Goal: Transaction & Acquisition: Download file/media

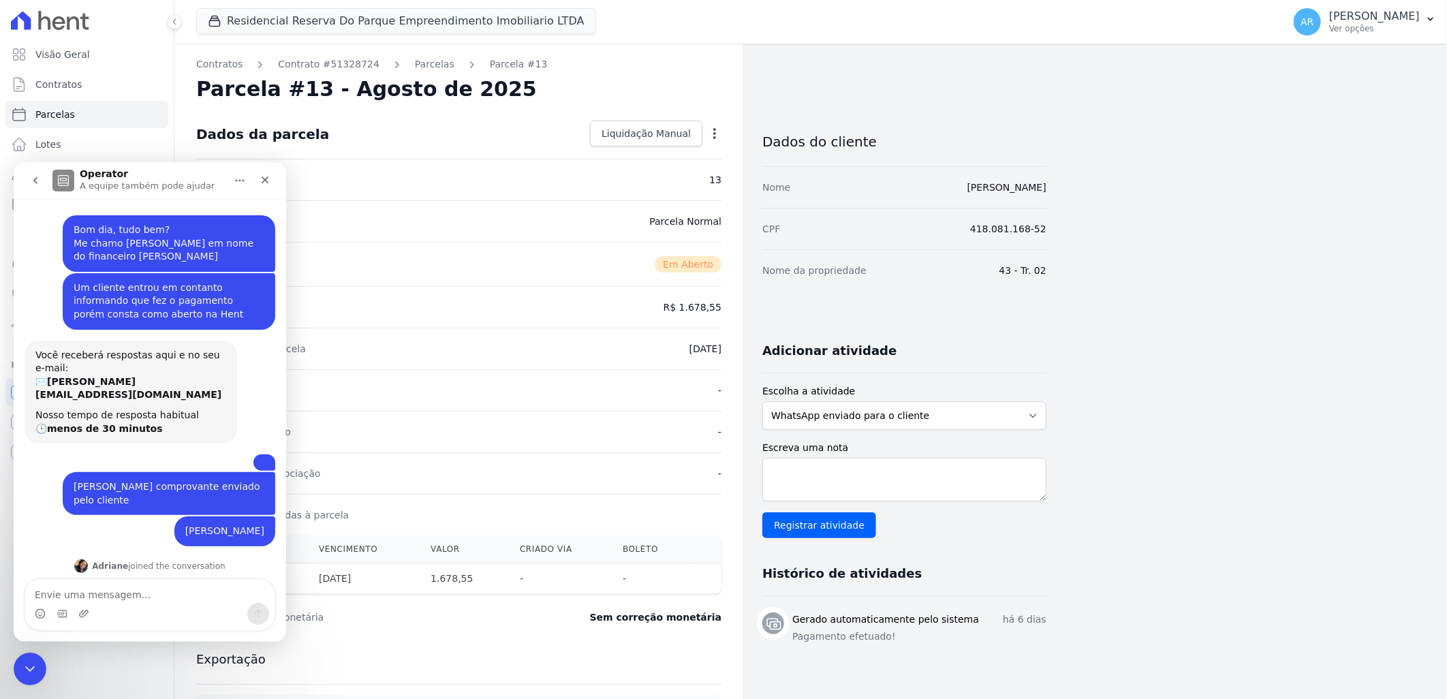
scroll to position [2063, 0]
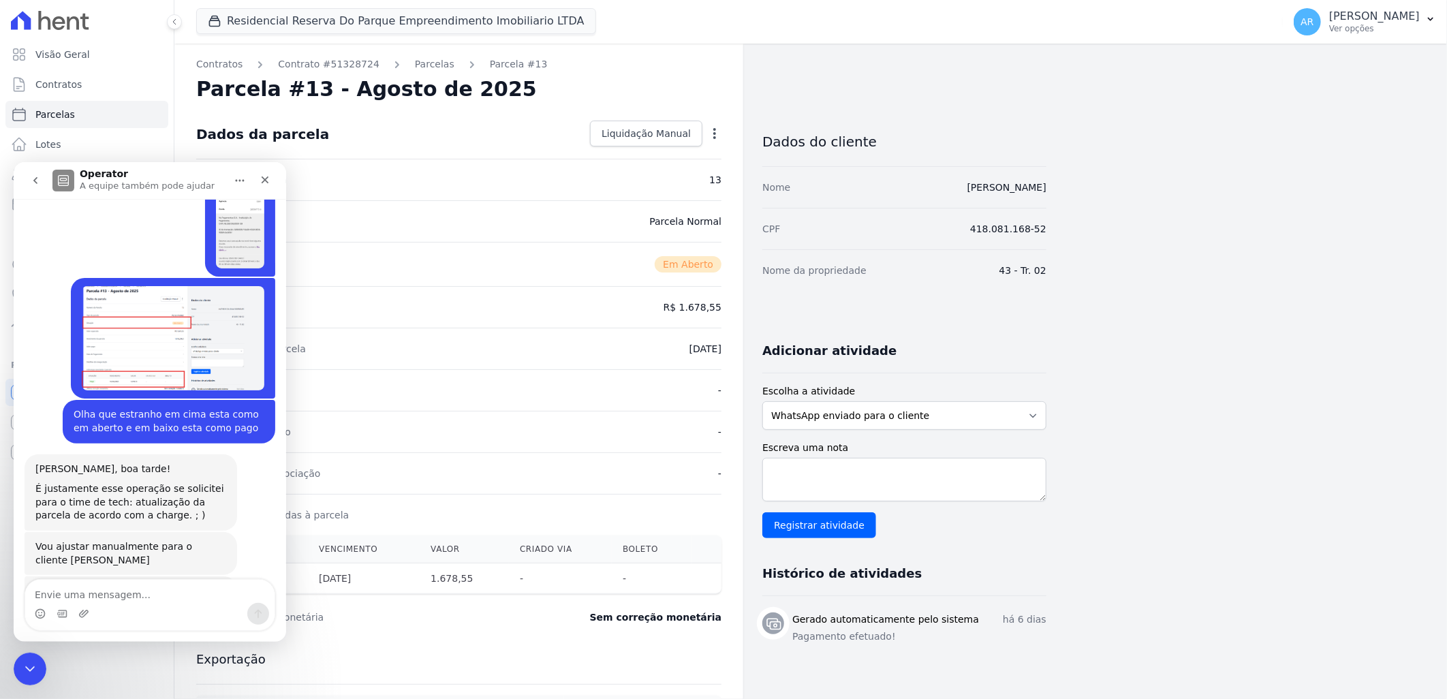
click at [112, 605] on div "Messenger da Intercom" at bounding box center [149, 613] width 249 height 22
click at [111, 600] on textarea "Envie uma mensagem..." at bounding box center [149, 590] width 249 height 23
type textarea "Muito obrigada!!"
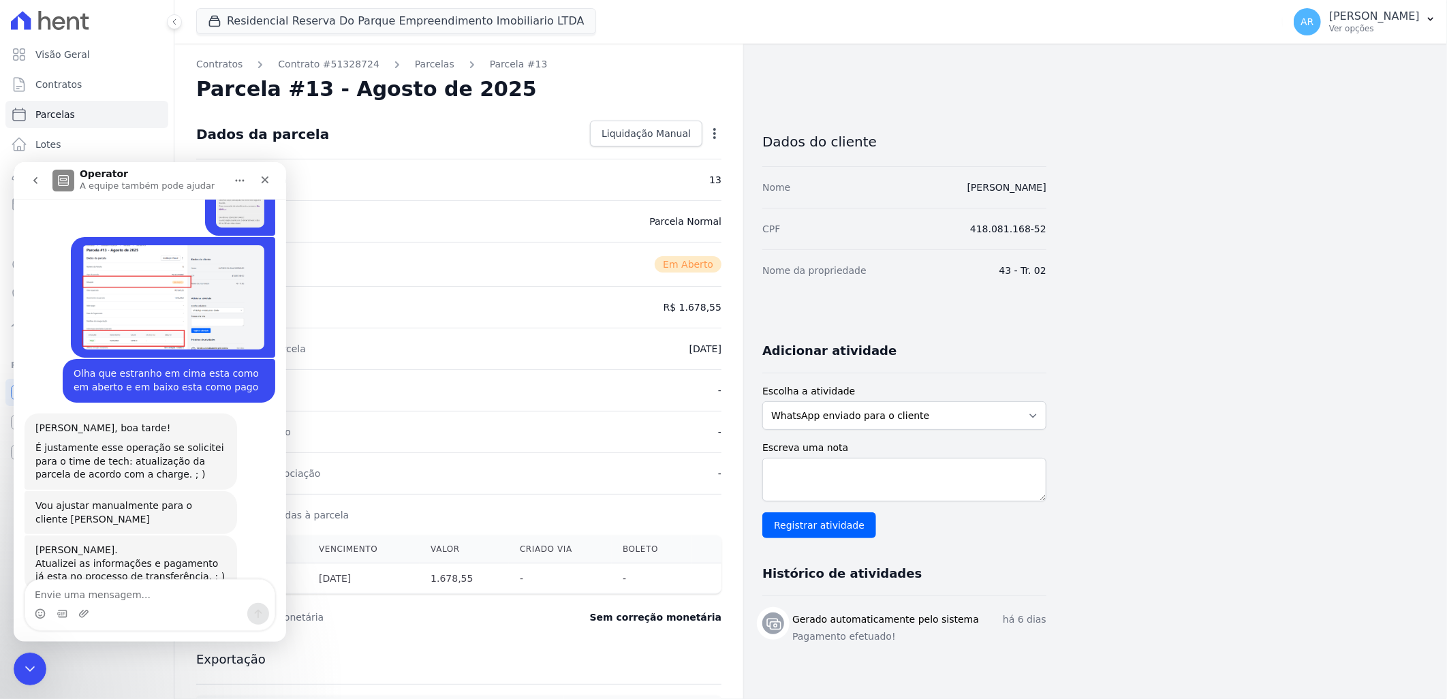
drag, startPoint x: 1214, startPoint y: 369, endPoint x: 591, endPoint y: 132, distance: 667.3
click at [1214, 366] on div "Contratos Contrato #51328724 [GEOGRAPHIC_DATA] Parcela #13 [GEOGRAPHIC_DATA] #1…" at bounding box center [799, 483] width 1251 height 879
drag, startPoint x: 264, startPoint y: 172, endPoint x: 216, endPoint y: 558, distance: 389.4
click at [264, 172] on div "Fechar" at bounding box center [265, 179] width 25 height 25
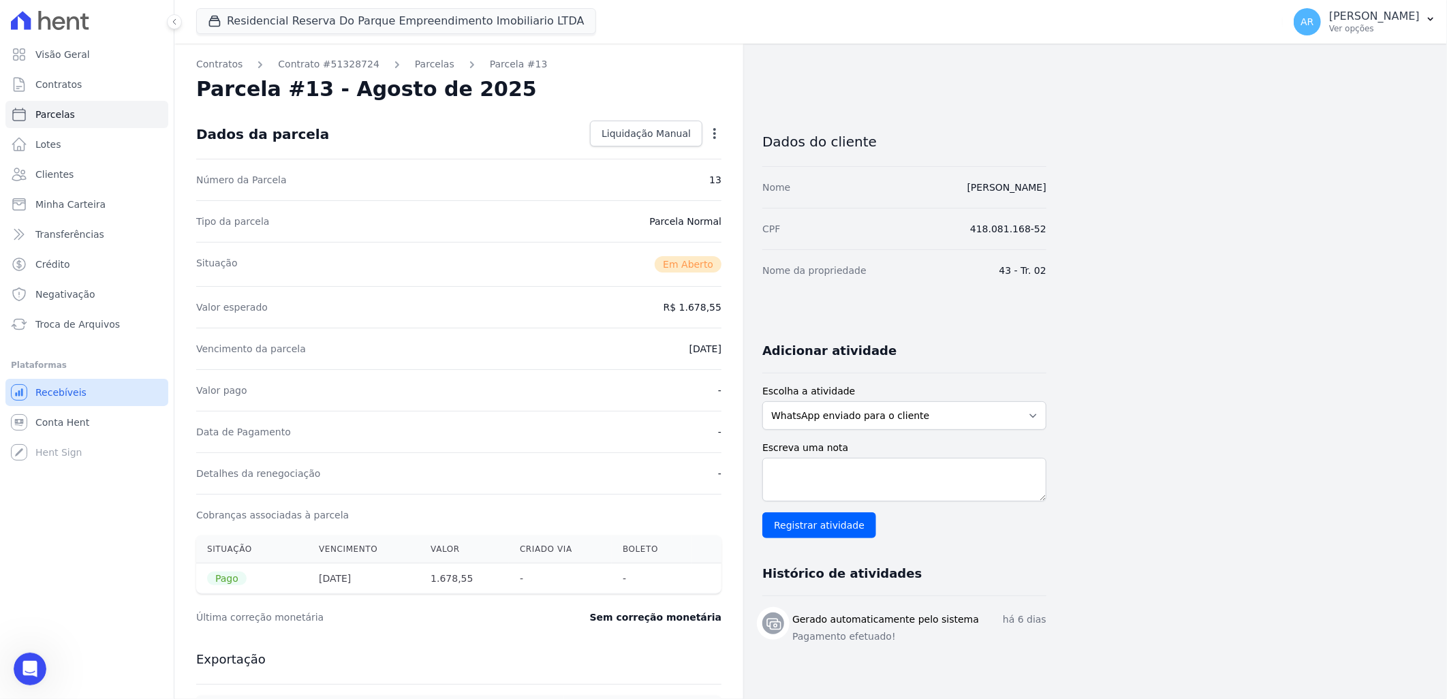
click at [82, 384] on link "Recebíveis" at bounding box center [86, 392] width 163 height 27
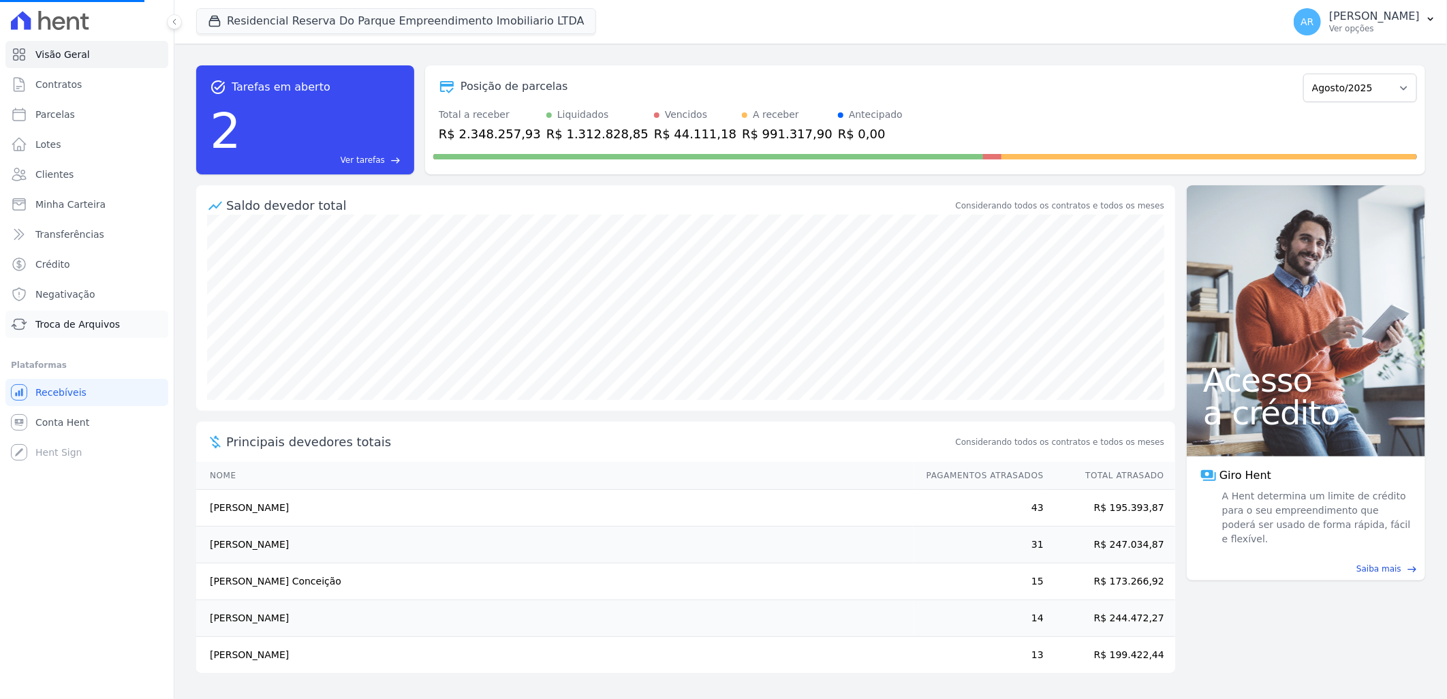
click at [89, 319] on span "Troca de Arquivos" at bounding box center [77, 325] width 84 height 14
click at [321, 120] on div "2 Ver tarefas east" at bounding box center [305, 130] width 191 height 71
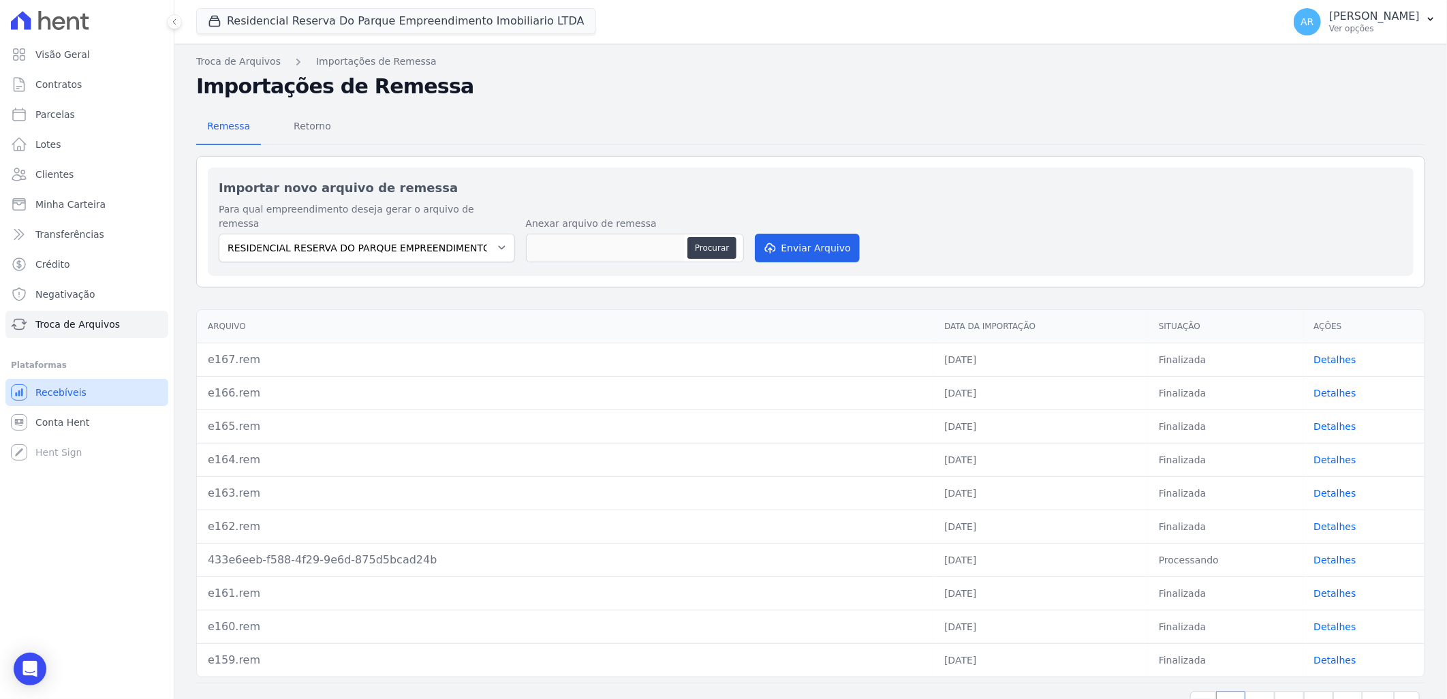
click at [94, 390] on link "Recebíveis" at bounding box center [86, 392] width 163 height 27
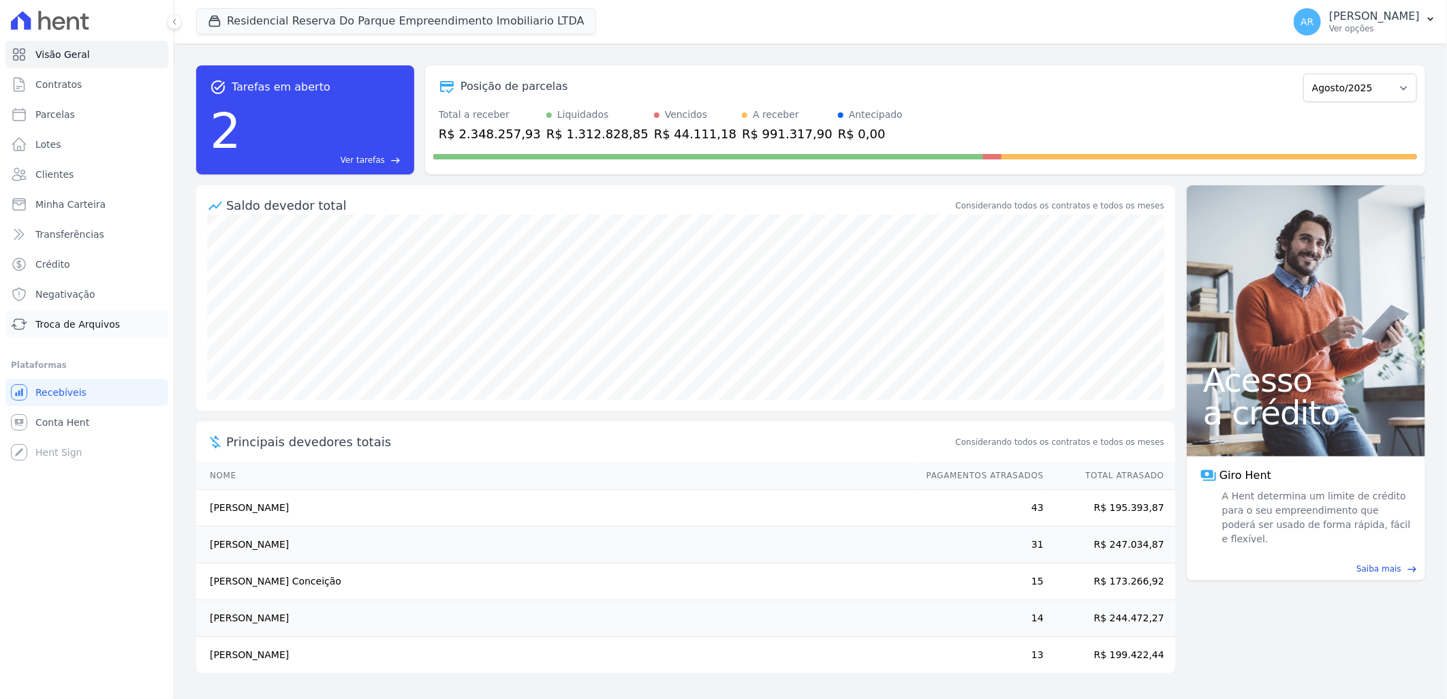
click at [95, 321] on span "Troca de Arquivos" at bounding box center [77, 325] width 84 height 14
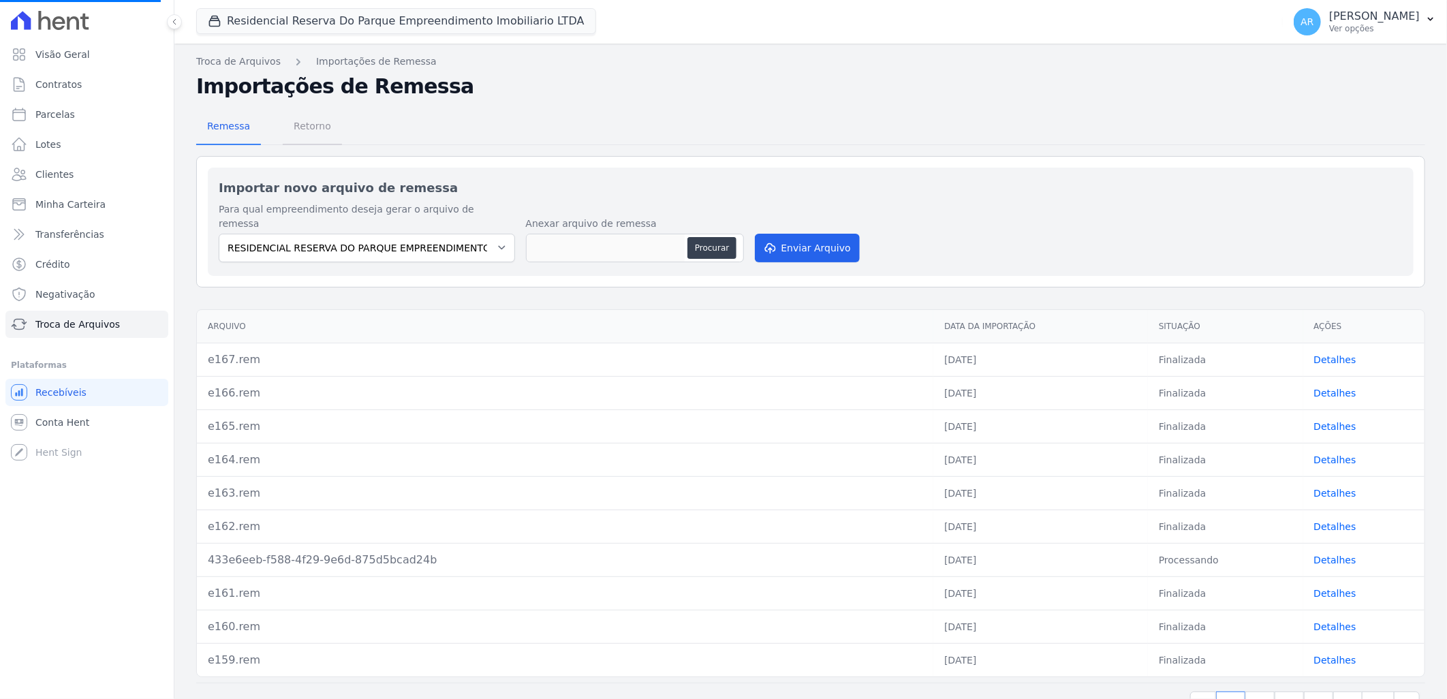
click at [301, 129] on span "Retorno" at bounding box center [312, 125] width 54 height 27
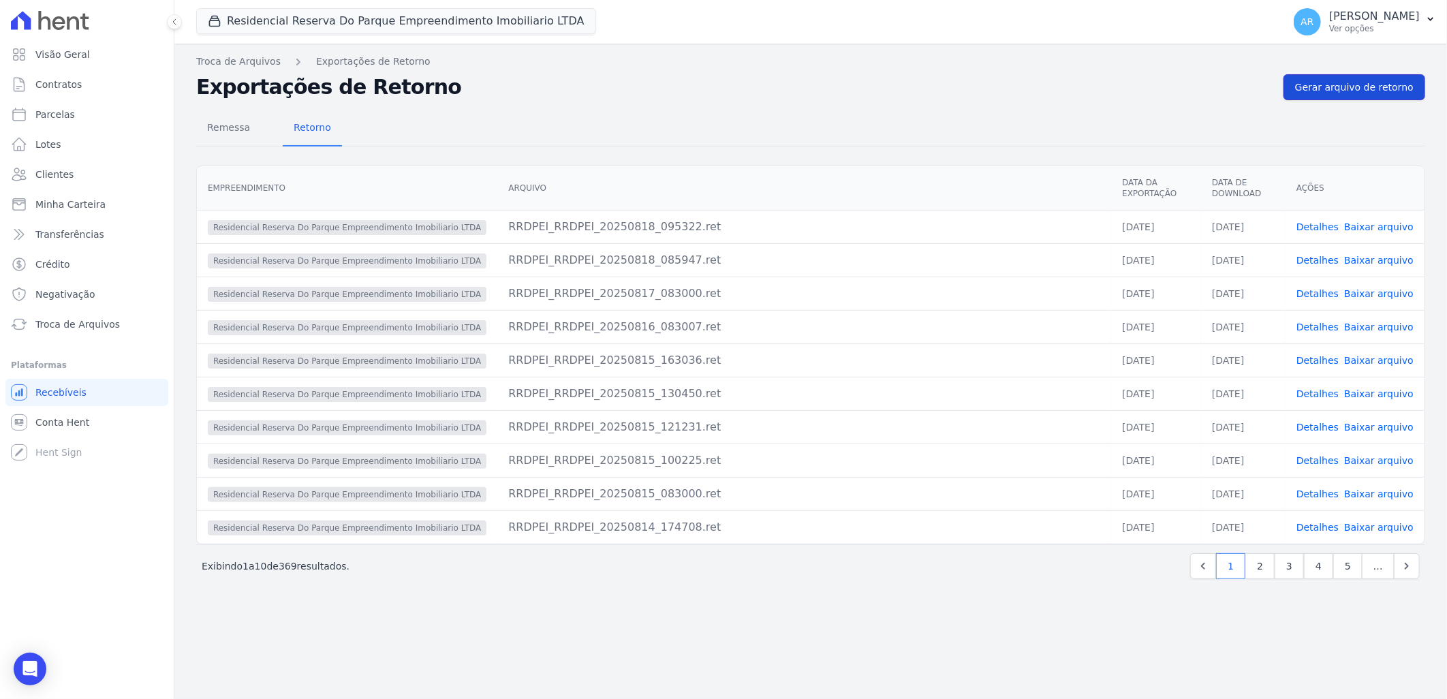
click at [1346, 96] on link "Gerar arquivo de retorno" at bounding box center [1355, 87] width 142 height 26
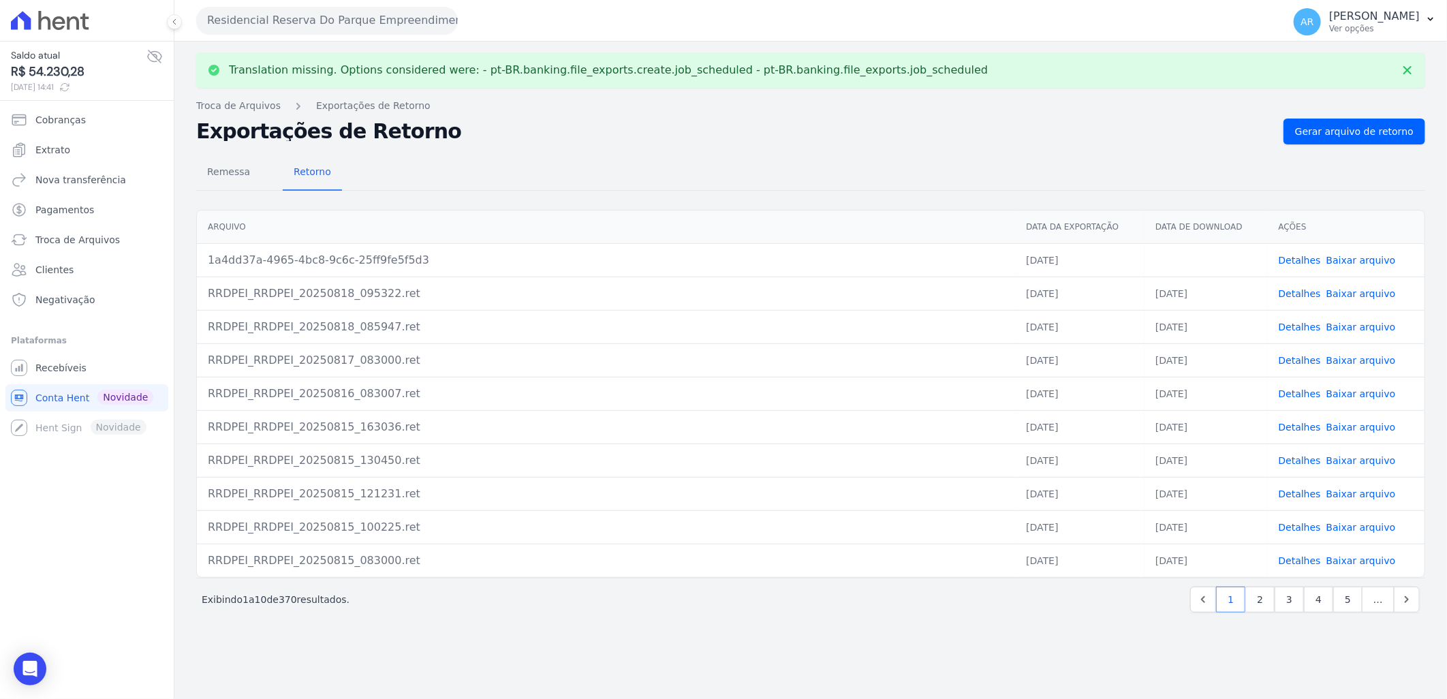
click at [1347, 255] on link "Baixar arquivo" at bounding box center [1361, 260] width 69 height 11
